Goal: Use online tool/utility: Utilize a website feature to perform a specific function

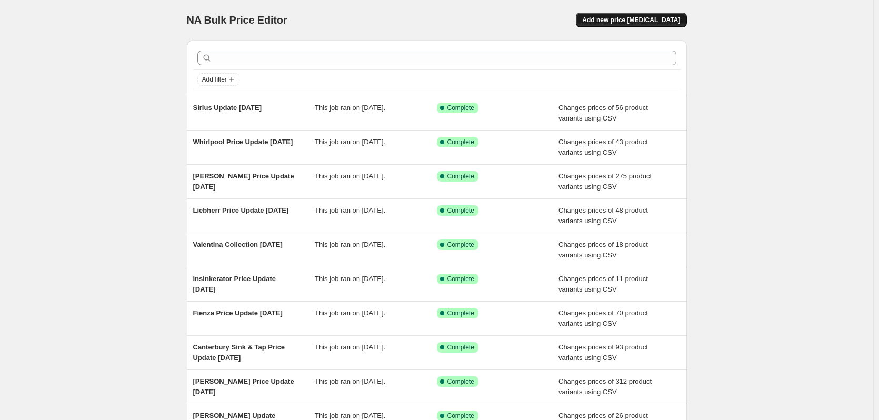
click at [672, 15] on button "Add new price [MEDICAL_DATA]" at bounding box center [631, 20] width 110 height 15
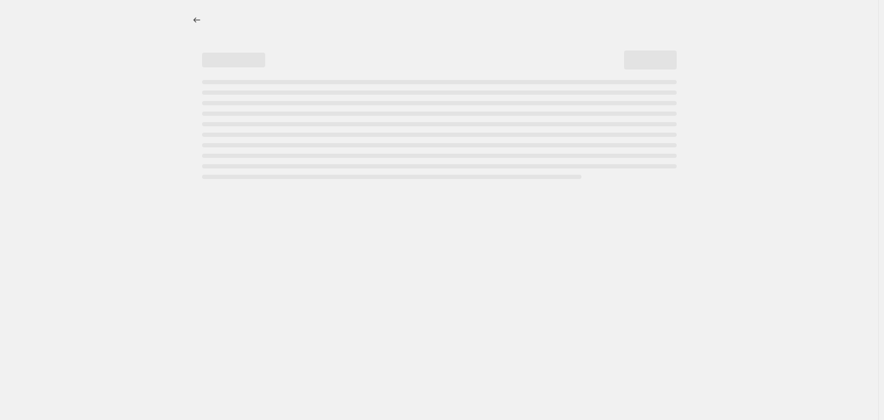
select select "percentage"
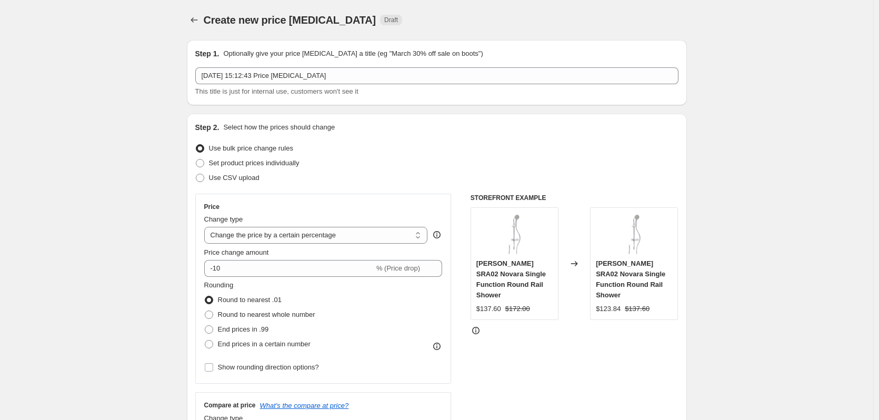
click at [431, 87] on div "This title is just for internal use, customers won't see it" at bounding box center [436, 91] width 483 height 11
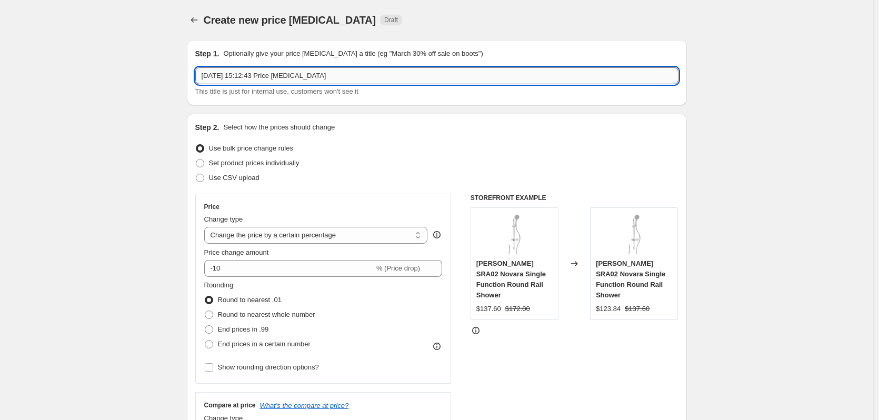
click at [425, 80] on input "2 Oct 2025, 15:12:43 Price change job" at bounding box center [436, 75] width 483 height 17
drag, startPoint x: 285, startPoint y: 77, endPoint x: 289, endPoint y: 86, distance: 9.9
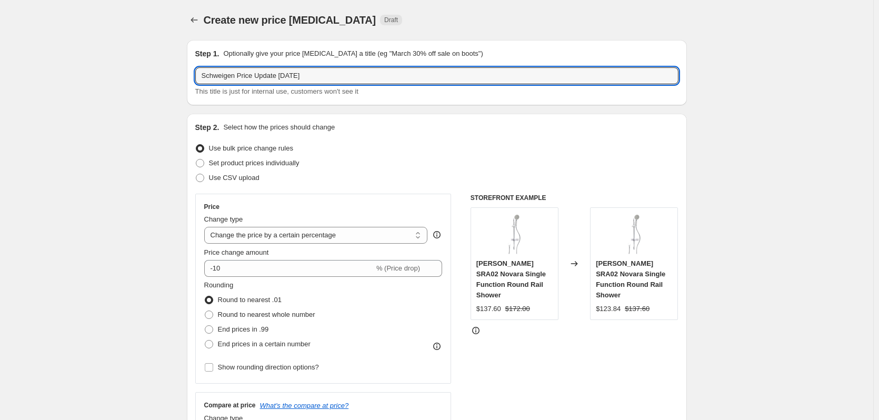
click at [285, 77] on input "Schweigen Price Update 23/04/2025" at bounding box center [436, 75] width 483 height 17
type input "Schweigen Price Update [DATE]"
click at [239, 181] on span "Use CSV upload" at bounding box center [234, 178] width 51 height 8
click at [196, 174] on input "Use CSV upload" at bounding box center [196, 174] width 1 height 1
radio input "true"
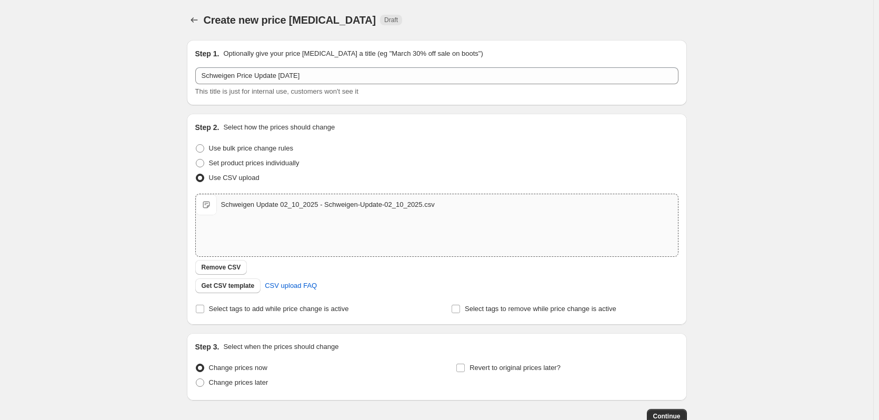
scroll to position [68, 0]
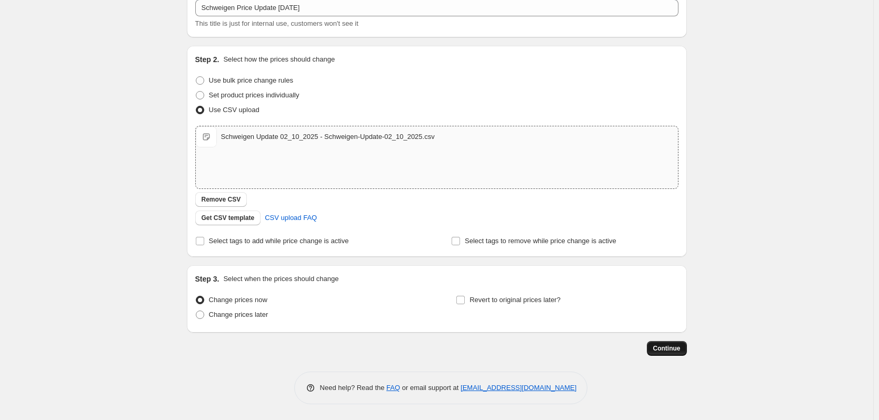
click at [680, 350] on span "Continue" at bounding box center [666, 348] width 27 height 8
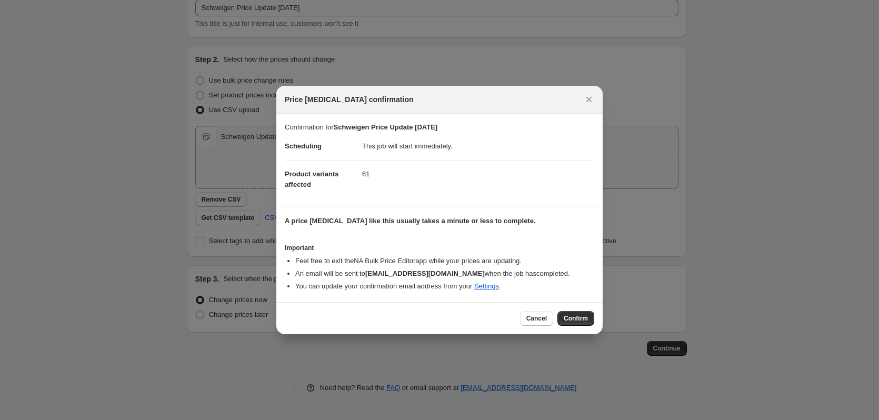
click at [571, 316] on span "Confirm" at bounding box center [575, 318] width 24 height 8
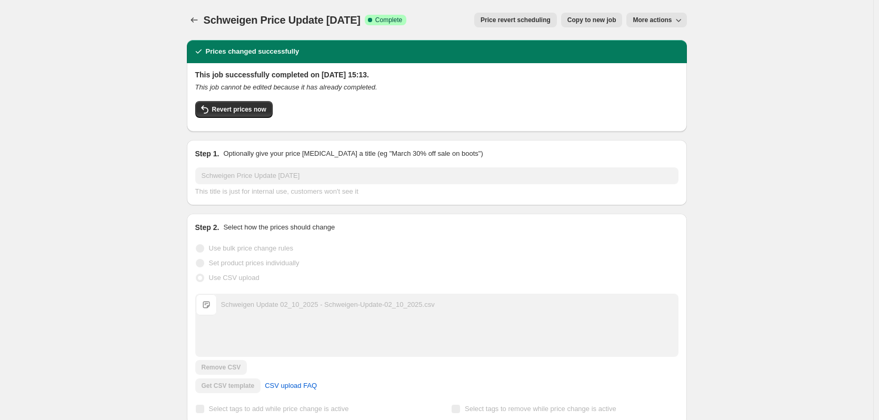
click at [290, 15] on span "Schweigen Price Update [DATE]" at bounding box center [282, 20] width 157 height 12
copy span "Schweigen Price Update [DATE]"
click at [199, 15] on icon "Price change jobs" at bounding box center [194, 20] width 11 height 11
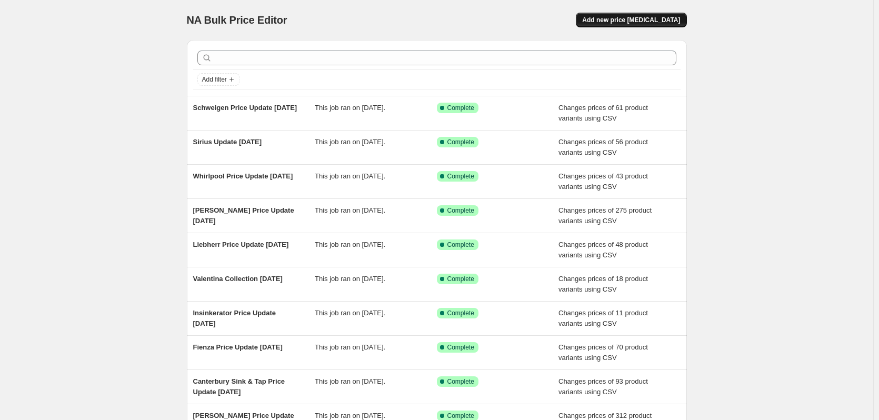
click at [631, 24] on span "Add new price [MEDICAL_DATA]" at bounding box center [631, 20] width 98 height 8
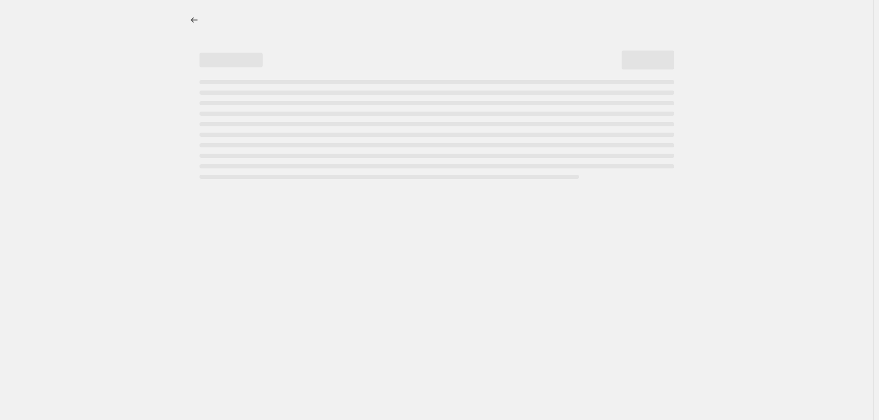
select select "percentage"
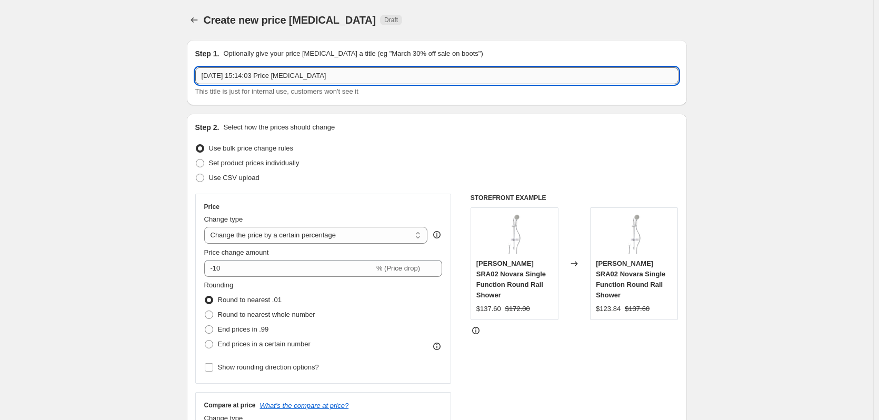
click at [259, 77] on input "[DATE] 15:14:03 Price [MEDICAL_DATA]" at bounding box center [436, 75] width 483 height 17
paste input "Schweigen Price Update [DATE]"
type input "Schweigen Price Update [DATE] v2"
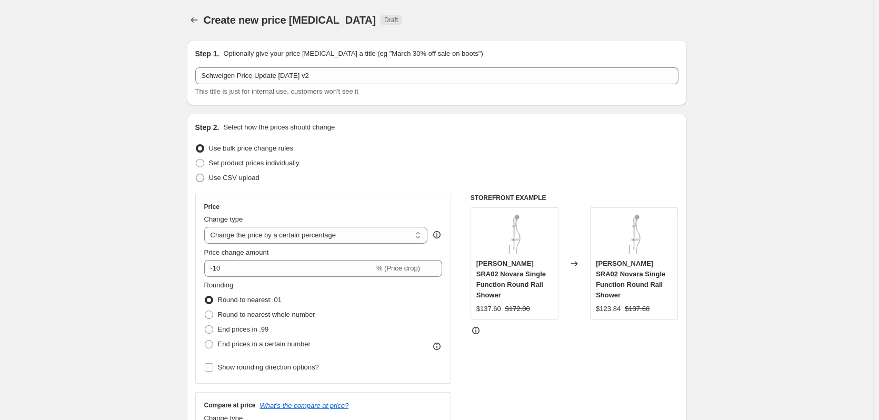
click at [219, 177] on span "Use CSV upload" at bounding box center [234, 178] width 51 height 8
click at [196, 174] on input "Use CSV upload" at bounding box center [196, 174] width 1 height 1
radio input "true"
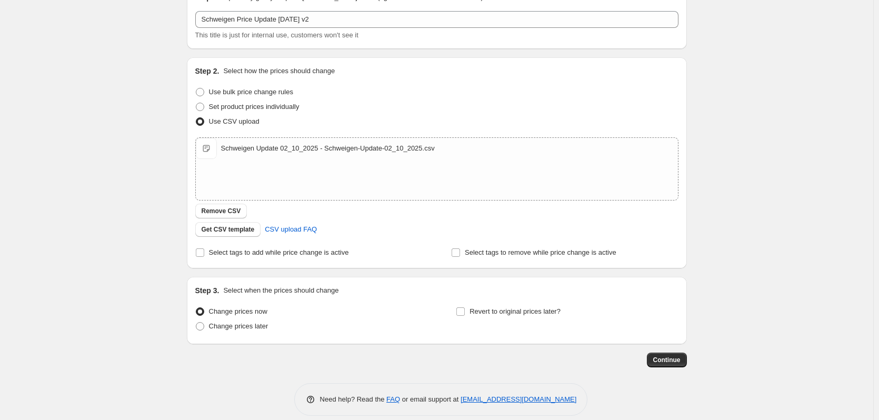
scroll to position [68, 0]
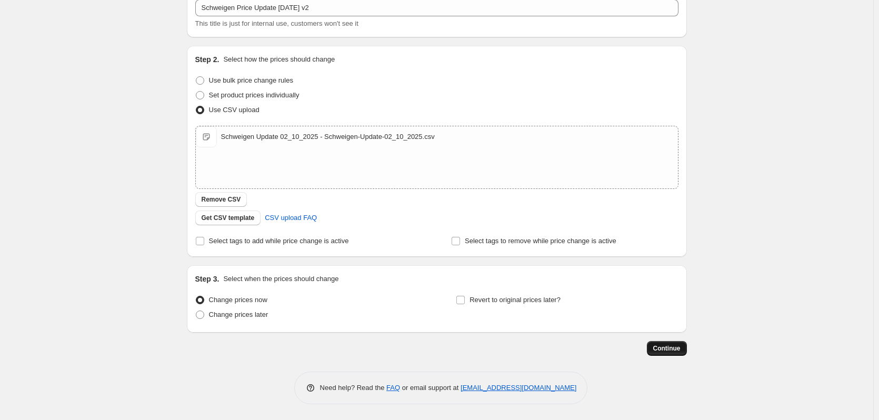
click at [681, 344] on button "Continue" at bounding box center [667, 348] width 40 height 15
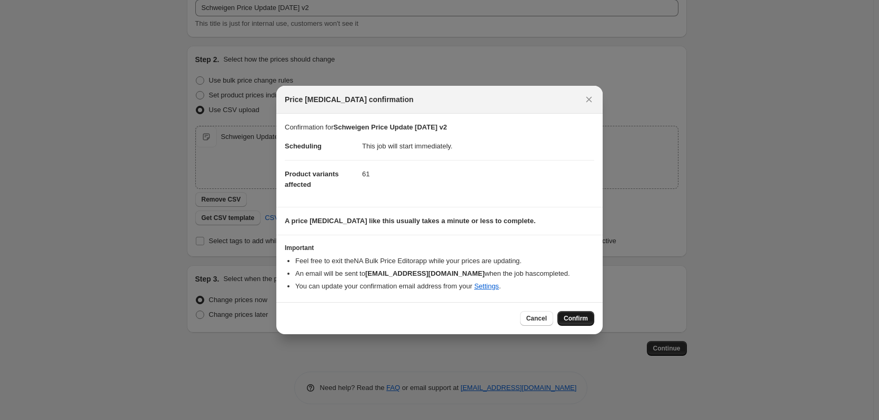
click at [582, 319] on span "Confirm" at bounding box center [575, 318] width 24 height 8
